Goal: Information Seeking & Learning: Find contact information

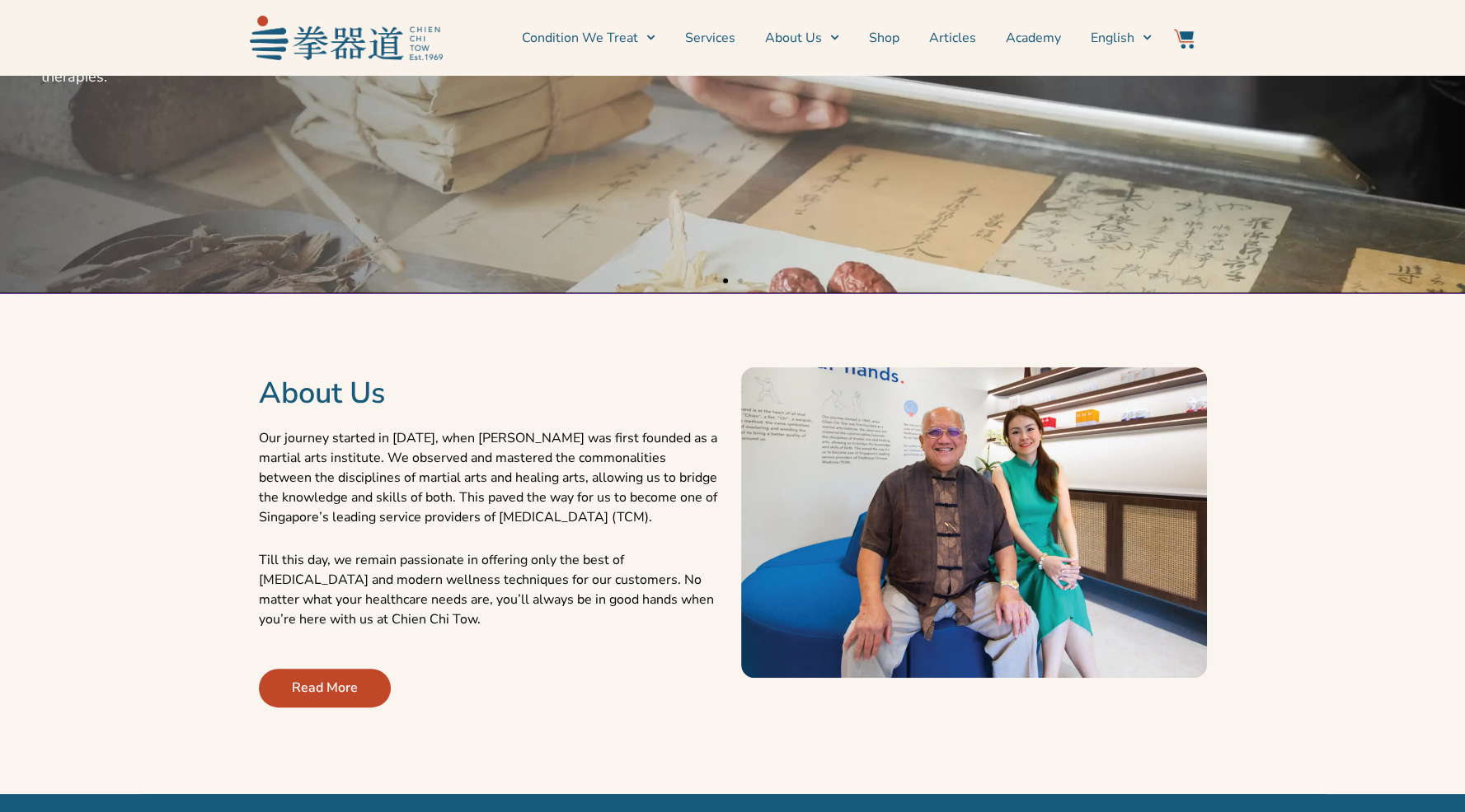
scroll to position [330, 0]
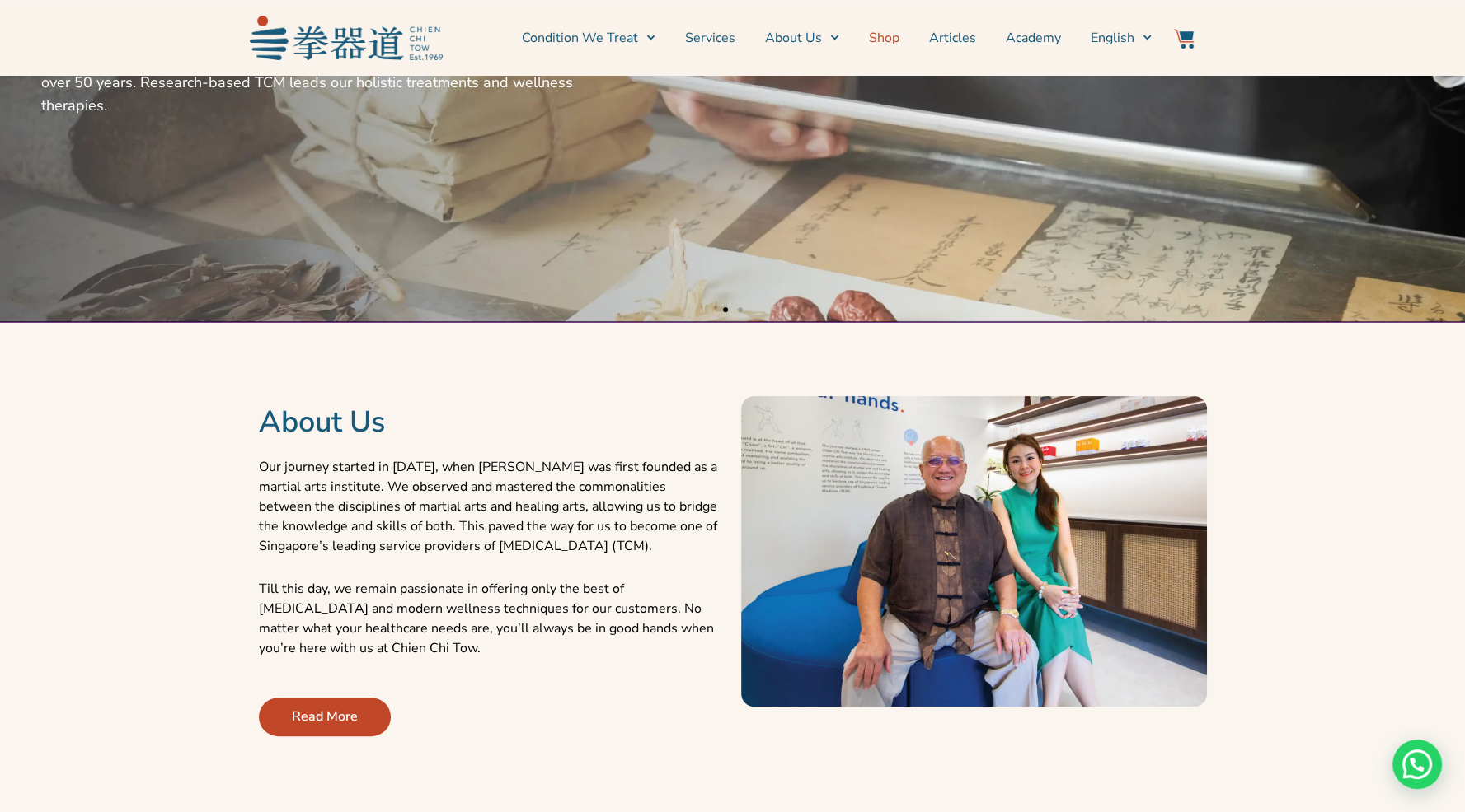
click at [884, 42] on link "Shop" at bounding box center [884, 37] width 30 height 41
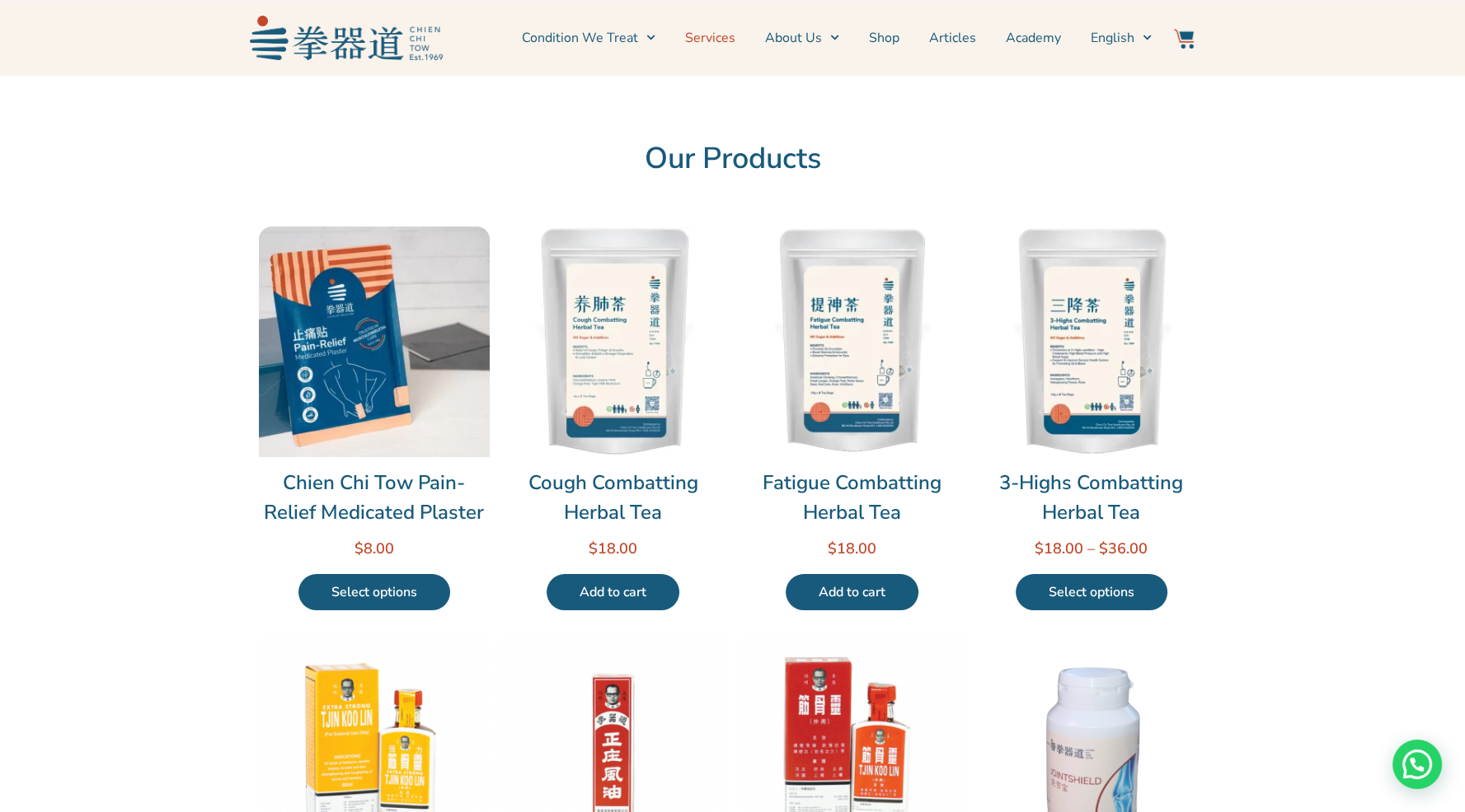
click at [693, 34] on link "Services" at bounding box center [710, 37] width 50 height 41
click at [831, 129] on link "Locate Us" at bounding box center [830, 129] width 130 height 36
click at [831, 126] on link "Locate Us" at bounding box center [830, 129] width 130 height 36
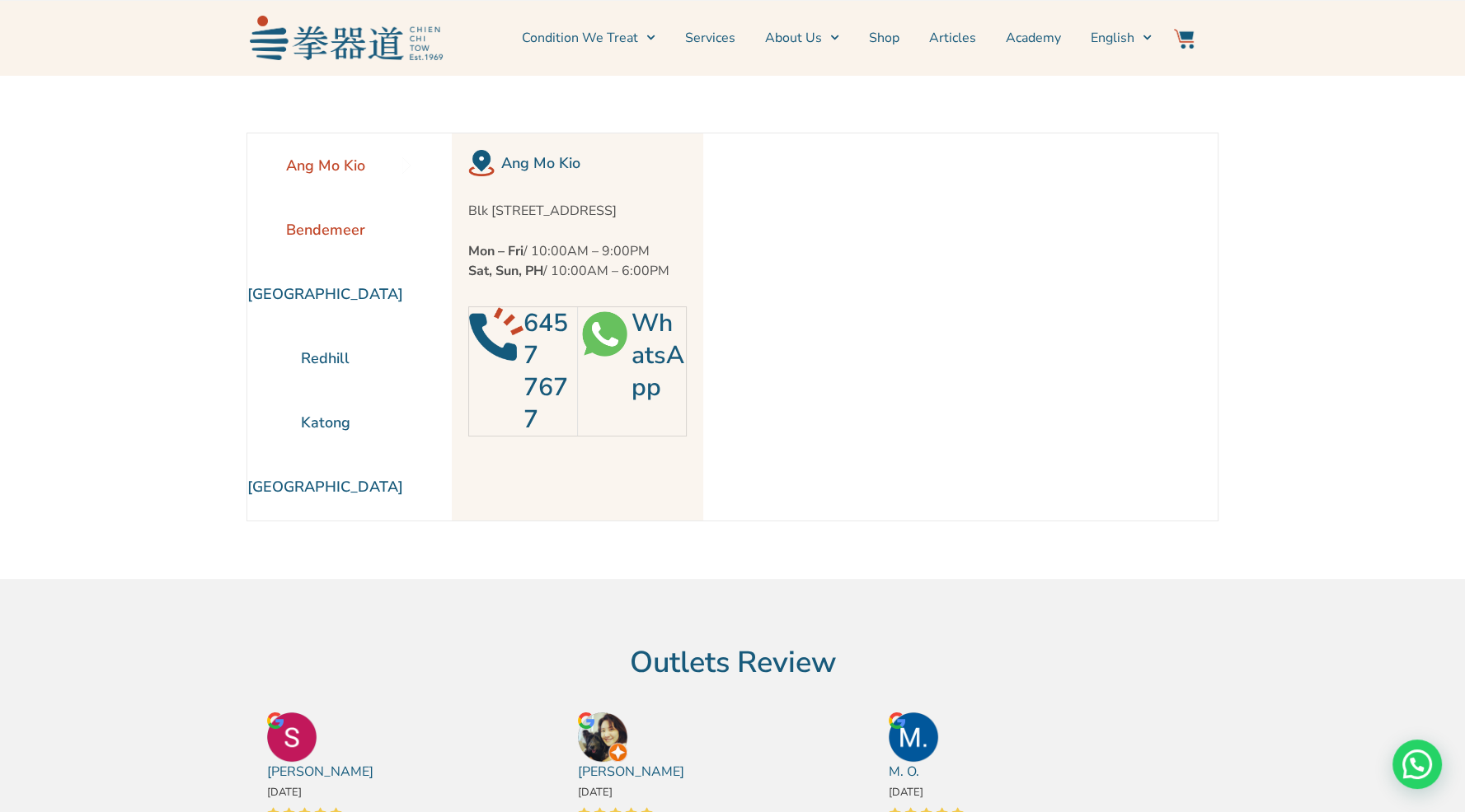
click at [346, 232] on li "Bendemeer" at bounding box center [325, 230] width 156 height 65
drag, startPoint x: 461, startPoint y: 208, endPoint x: 609, endPoint y: 237, distance: 150.8
click at [609, 237] on div "Bendemeer Blk [STREET_ADDRESS] Mon – Fri / 10:00AM – 9:00PM Sat, Sun, PH / 10:0…" at bounding box center [577, 326] width 251 height 387
copy p "Blk [STREET_ADDRESS]"
click at [287, 164] on li "Ang Mo Kio" at bounding box center [325, 165] width 156 height 65
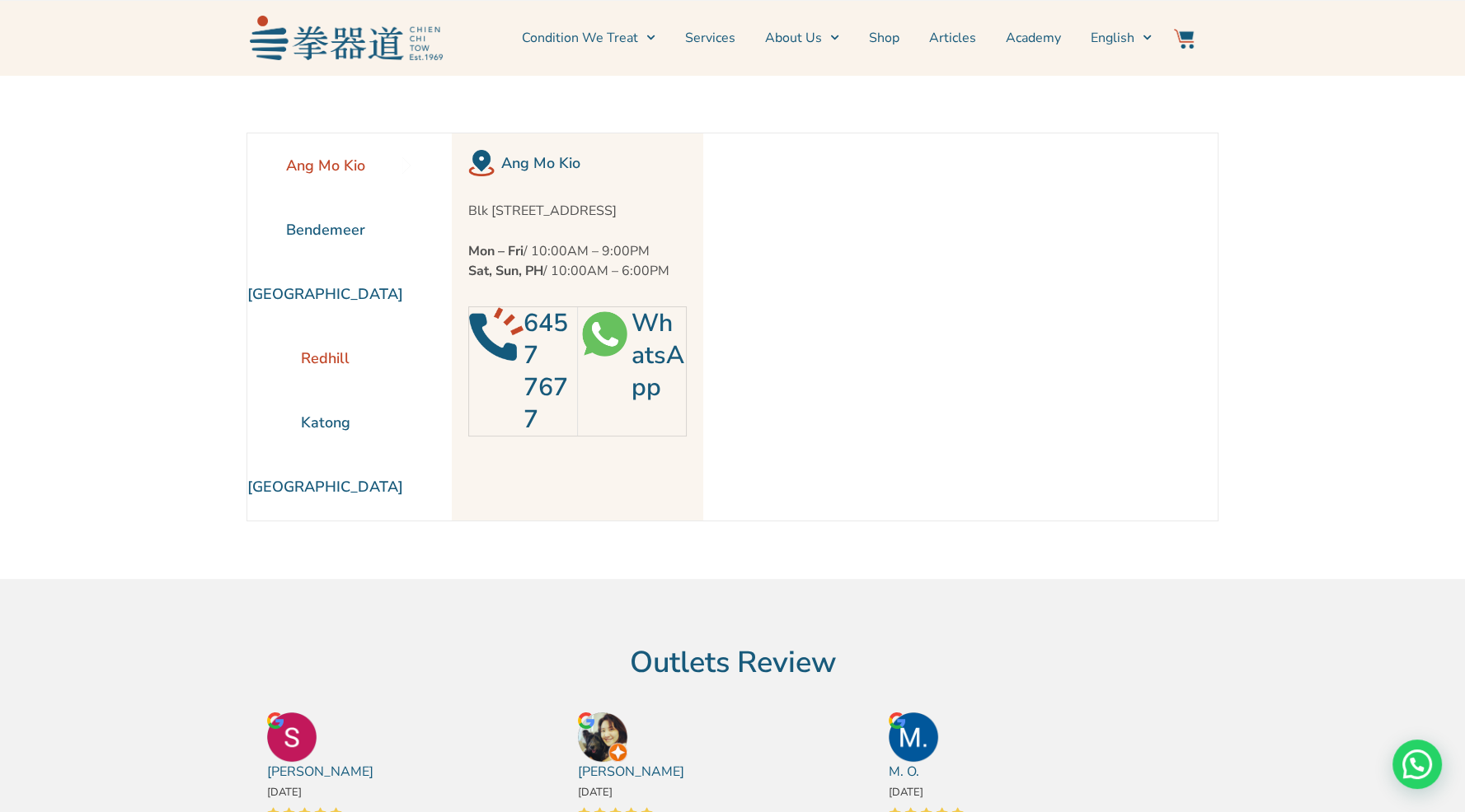
click at [331, 357] on li "Redhill" at bounding box center [325, 358] width 156 height 65
drag, startPoint x: 465, startPoint y: 206, endPoint x: 583, endPoint y: 238, distance: 122.3
click at [583, 221] on p "Blk [STREET_ADDRESS]" at bounding box center [577, 210] width 219 height 20
copy p "Blk [STREET_ADDRESS]"
click at [280, 159] on li "Ang Mo Kio" at bounding box center [325, 165] width 156 height 65
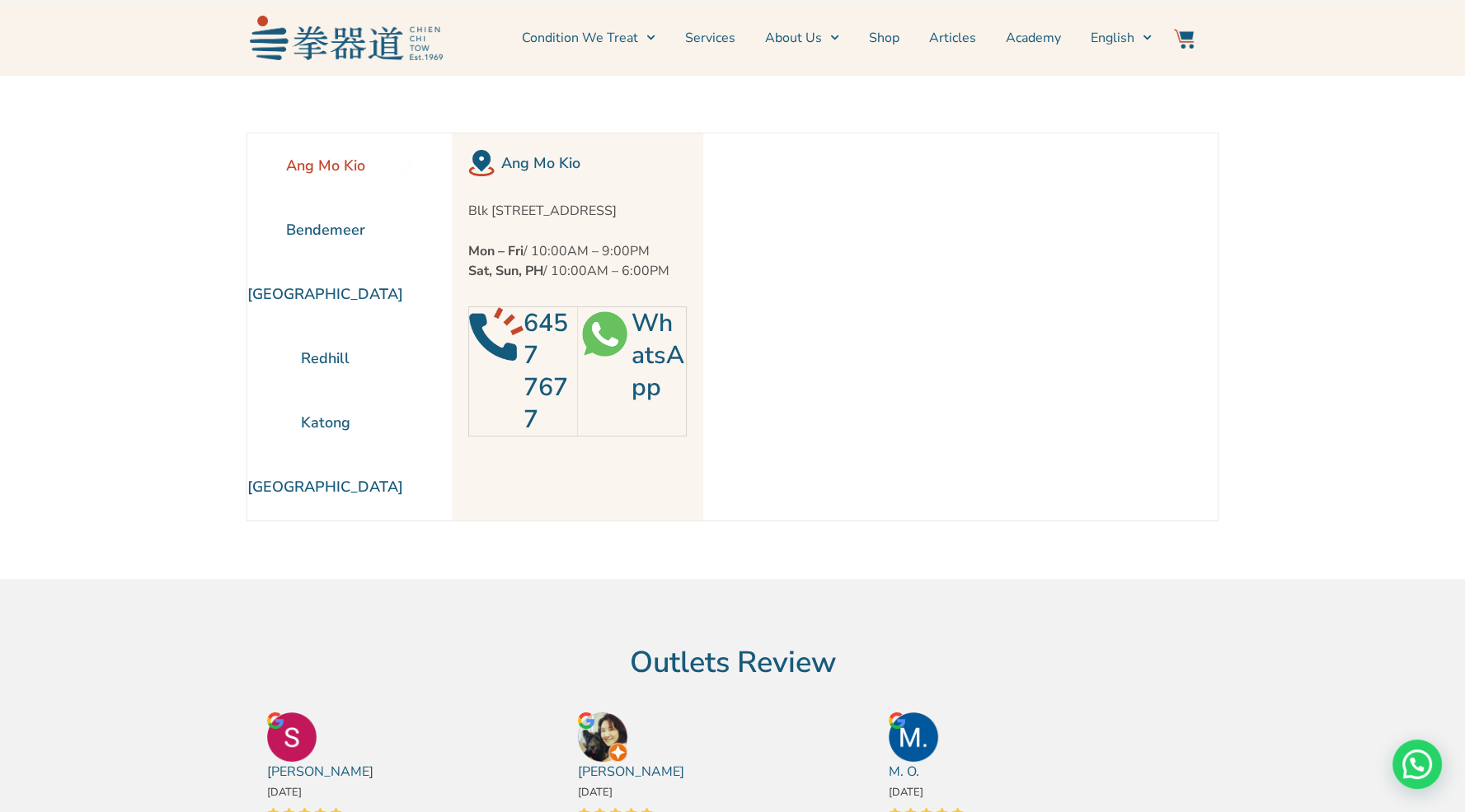
drag, startPoint x: 463, startPoint y: 206, endPoint x: 614, endPoint y: 225, distance: 152.2
click at [614, 221] on p "Blk [STREET_ADDRESS]" at bounding box center [577, 210] width 219 height 20
copy p "Blk [STREET_ADDRESS]"
click at [319, 227] on li "Bendemeer" at bounding box center [325, 230] width 156 height 65
click at [330, 225] on li "Bendemeer" at bounding box center [325, 230] width 156 height 65
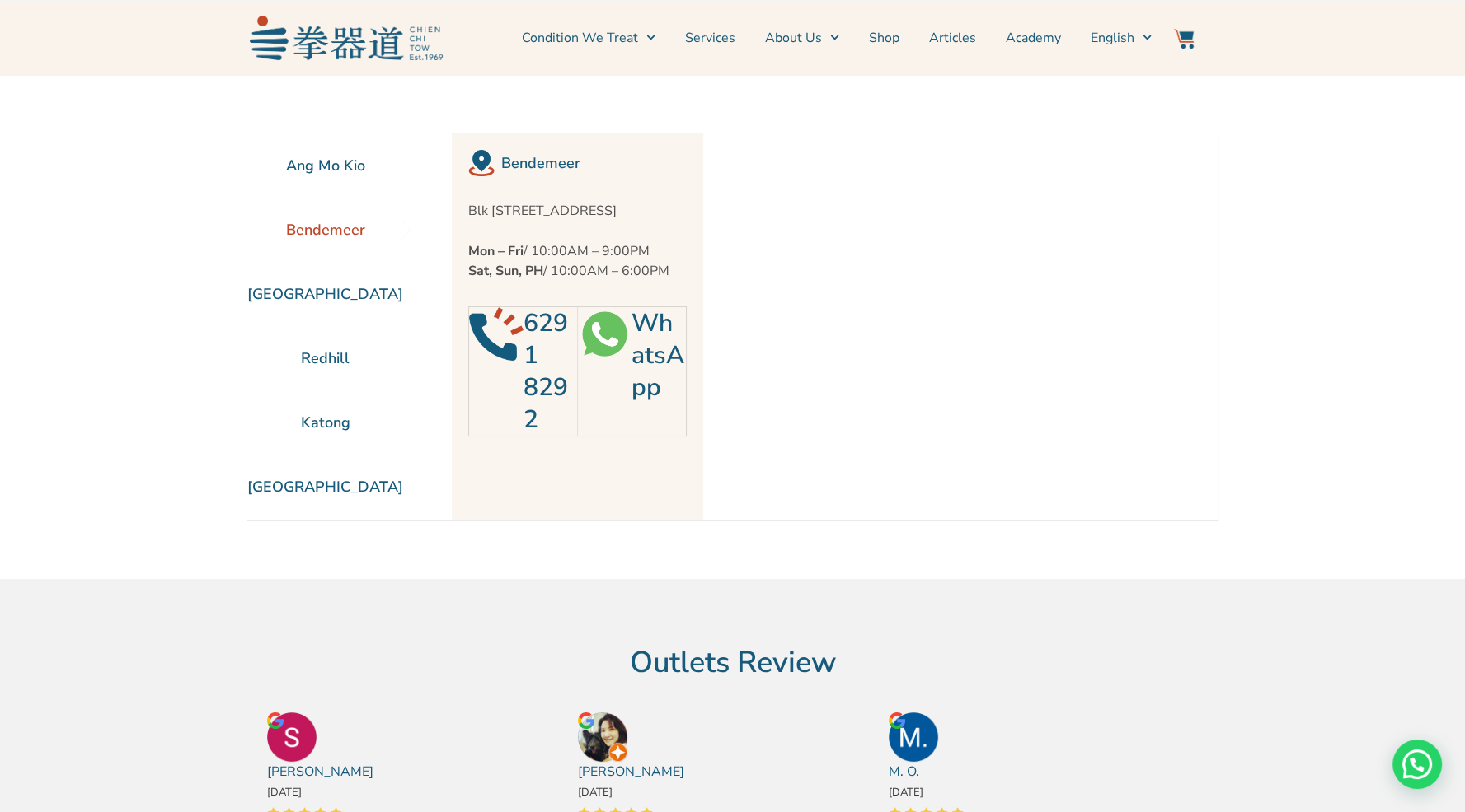
drag, startPoint x: 462, startPoint y: 209, endPoint x: 630, endPoint y: 225, distance: 168.8
click at [630, 221] on p "Blk [STREET_ADDRESS]" at bounding box center [577, 210] width 219 height 20
copy p "Blk [STREET_ADDRESS]"
click at [238, 217] on section "Ang Mo Kio Bendemeer [GEOGRAPHIC_DATA] [GEOGRAPHIC_DATA] [GEOGRAPHIC_DATA]" at bounding box center [732, 327] width 1465 height 504
